Goal: Navigation & Orientation: Find specific page/section

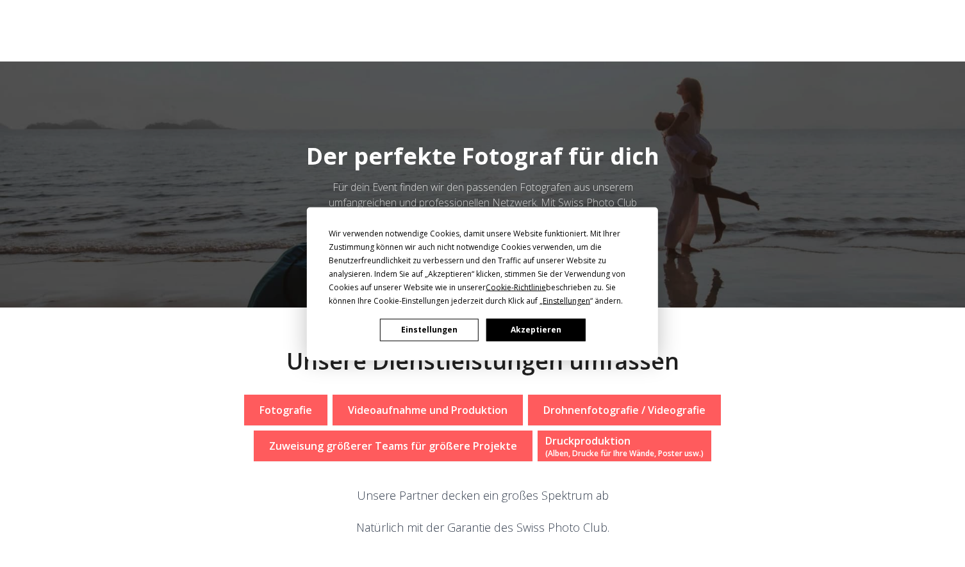
click at [534, 331] on button "Akzeptieren" at bounding box center [535, 329] width 99 height 22
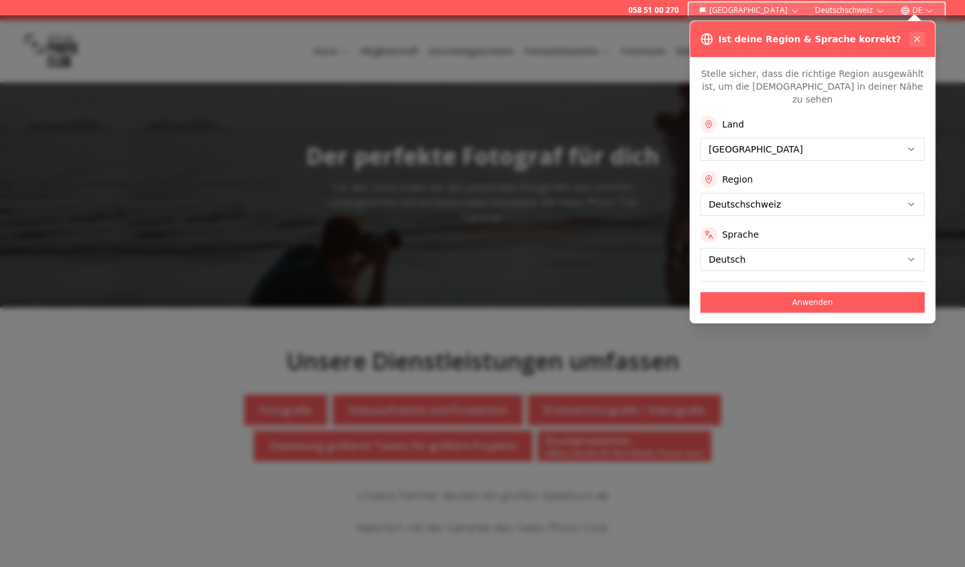
click at [918, 42] on icon at bounding box center [917, 39] width 10 height 10
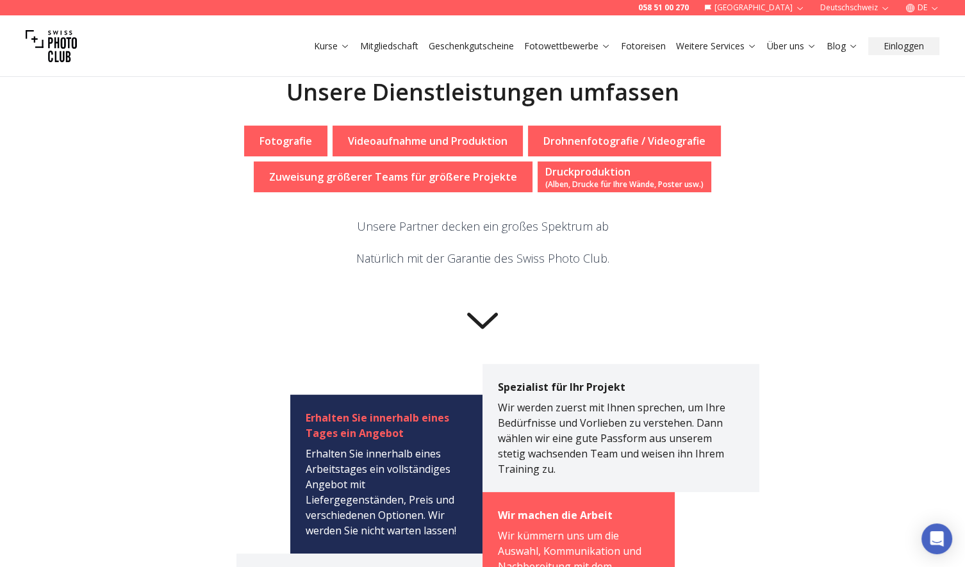
click at [292, 144] on p "Fotografie" at bounding box center [286, 140] width 53 height 15
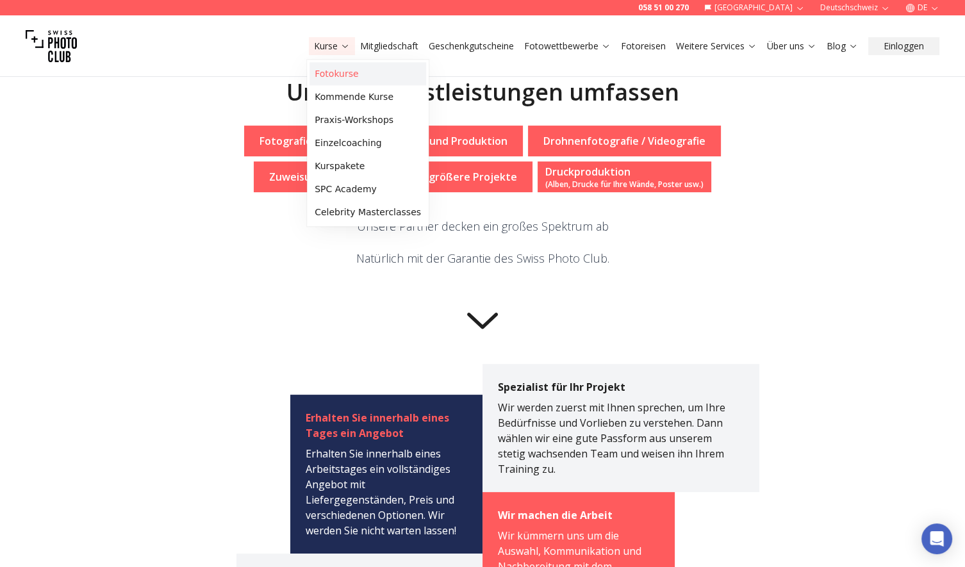
click at [325, 72] on link "Fotokurse" at bounding box center [368, 73] width 117 height 23
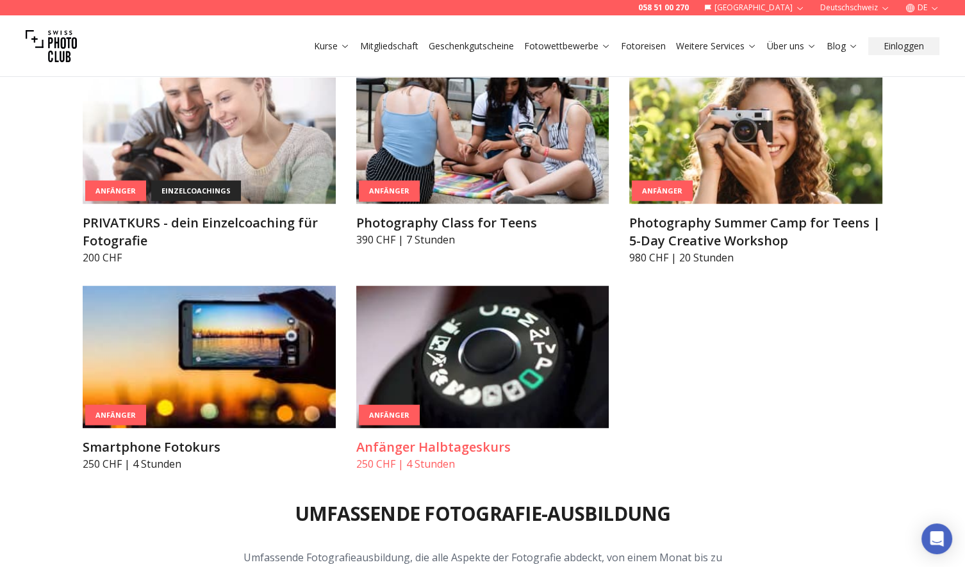
scroll to position [538, 0]
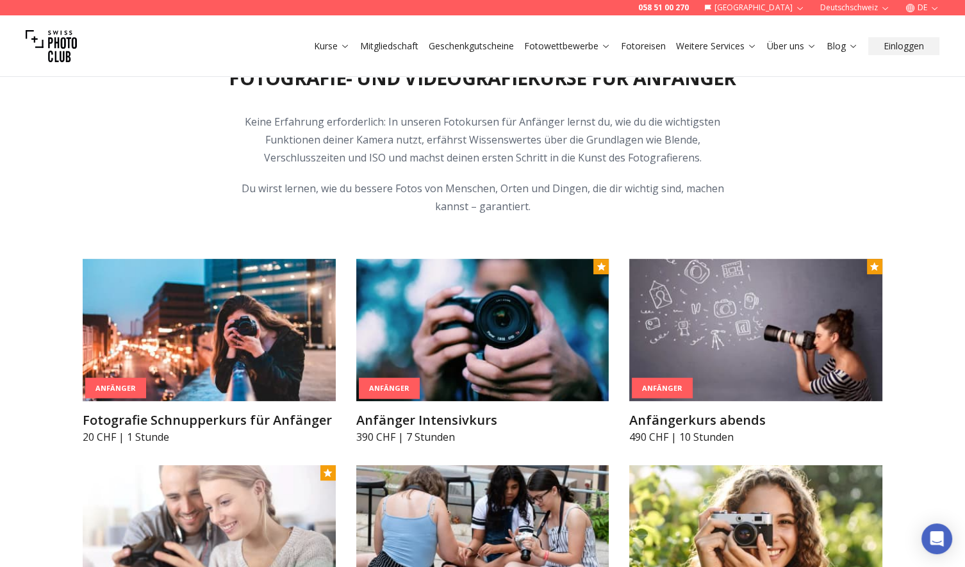
click at [632, 54] on button "Fotoreisen" at bounding box center [643, 46] width 55 height 18
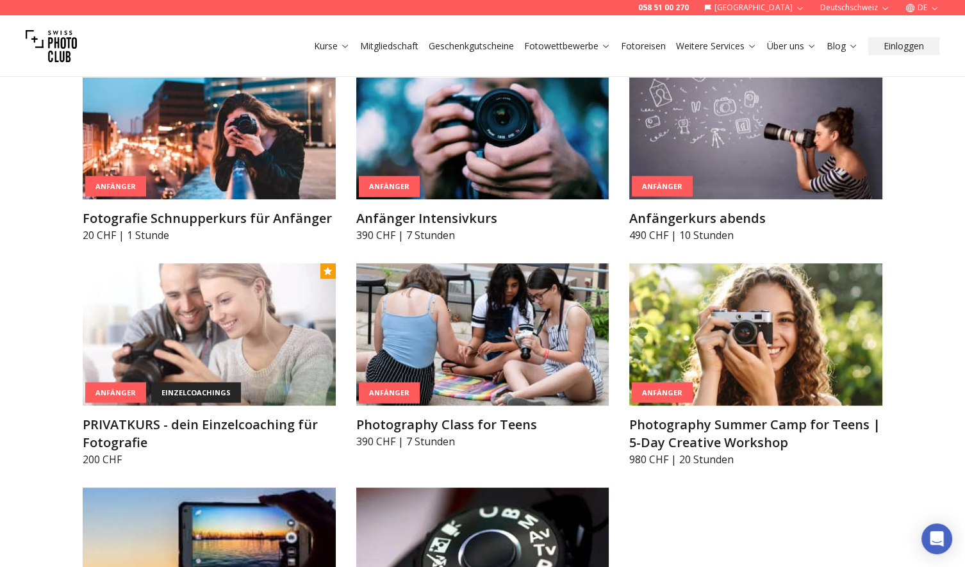
scroll to position [336, 0]
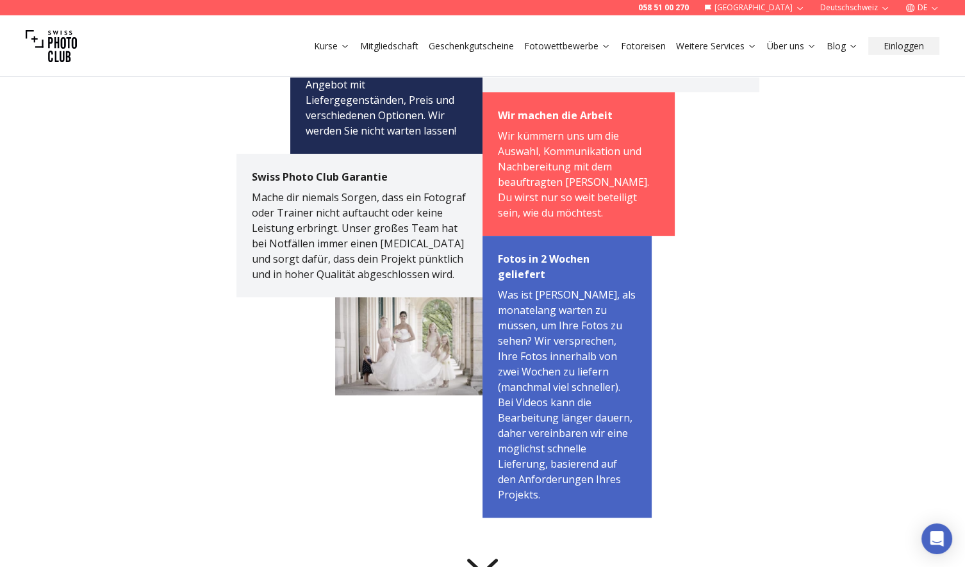
scroll to position [673, 0]
